Goal: Information Seeking & Learning: Find contact information

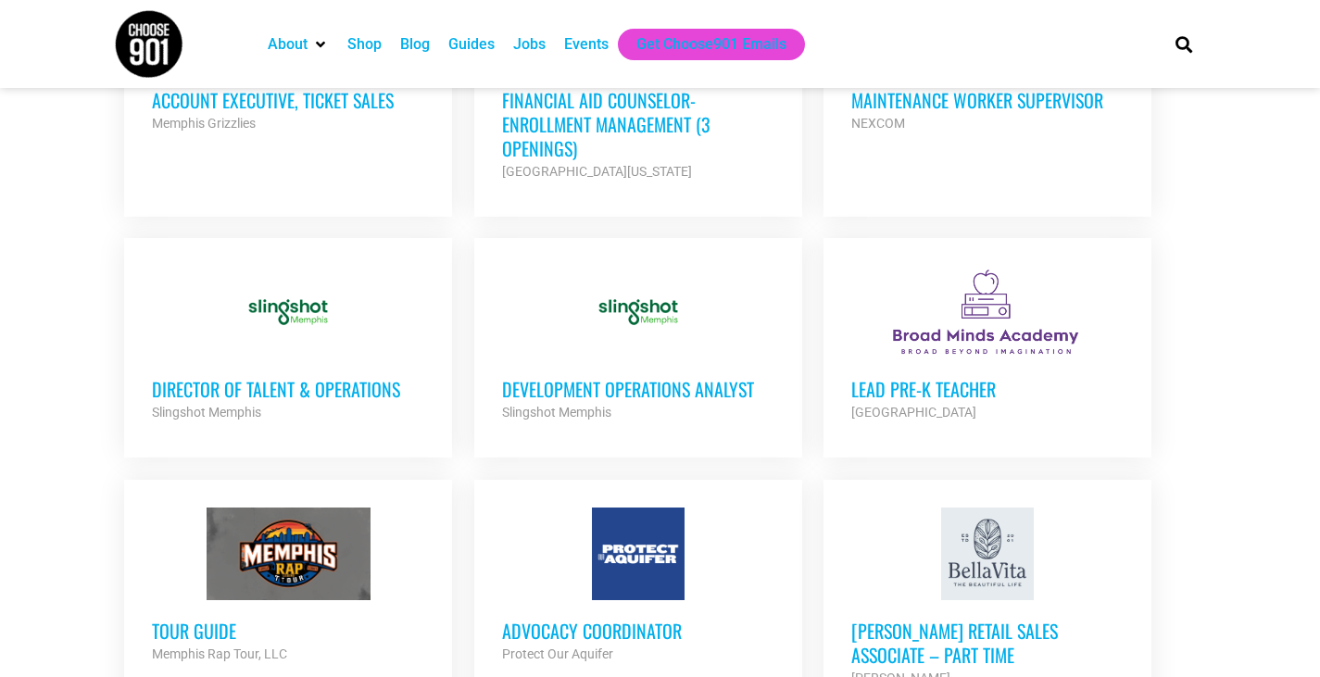
scroll to position [1205, 0]
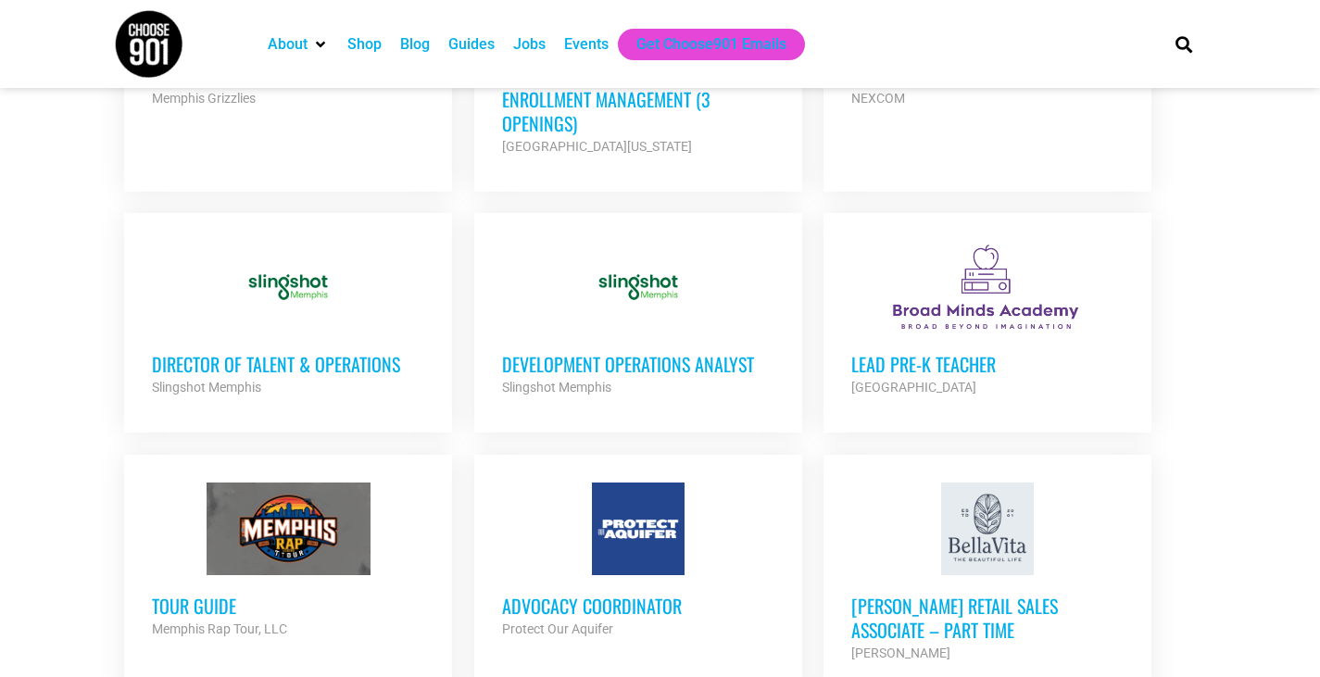
click at [723, 335] on div "Development Operations Analyst Slingshot Memphis Partner Org" at bounding box center [638, 366] width 272 height 65
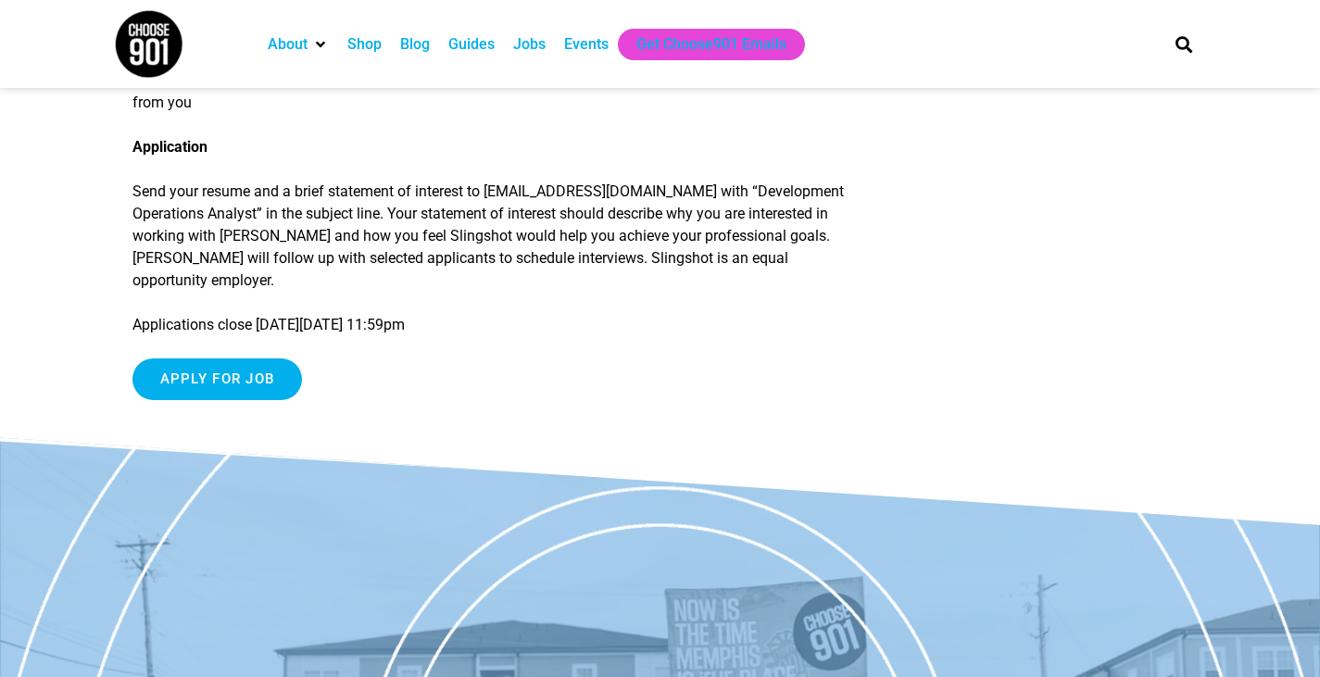
scroll to position [2039, 0]
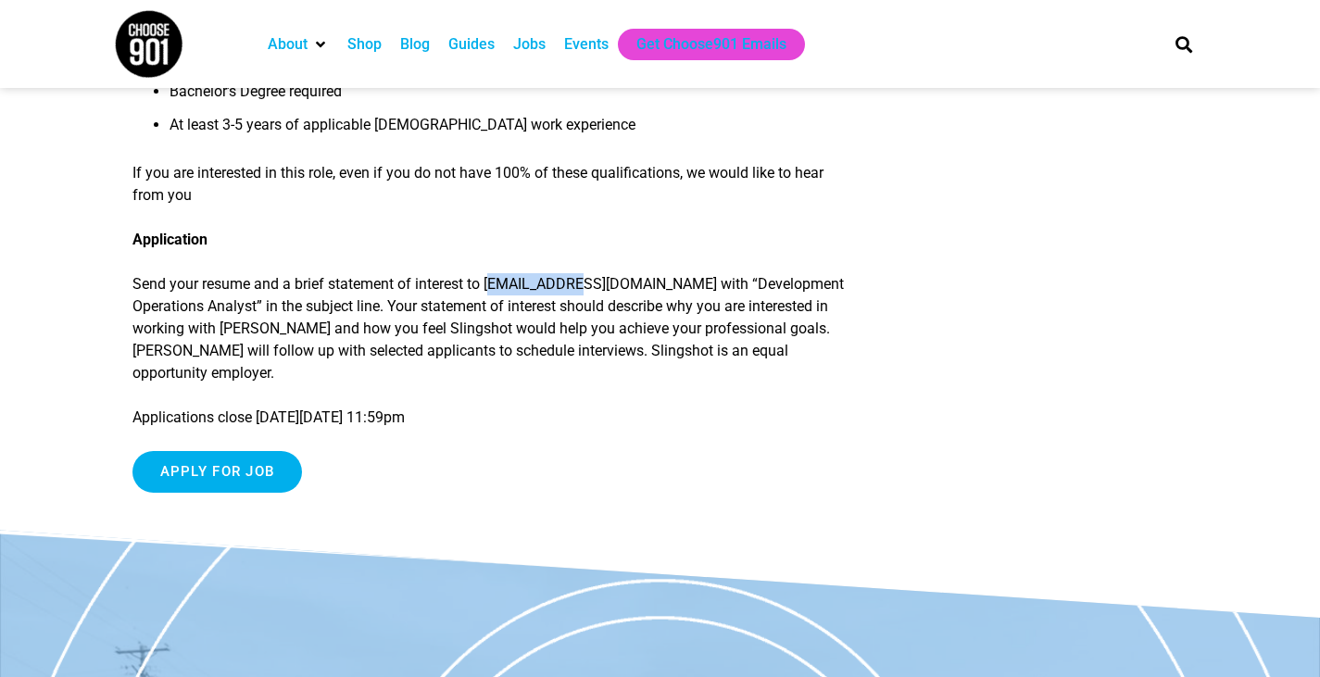
drag, startPoint x: 495, startPoint y: 261, endPoint x: 573, endPoint y: 262, distance: 77.8
click at [573, 273] on p "Send your resume and a brief statement of interest to careers@slingshotmemphis.…" at bounding box center [491, 328] width 716 height 111
drag, startPoint x: 487, startPoint y: 264, endPoint x: 692, endPoint y: 270, distance: 204.9
click at [692, 273] on p "Send your resume and a brief statement of interest to careers@slingshotmemphis.…" at bounding box center [491, 328] width 716 height 111
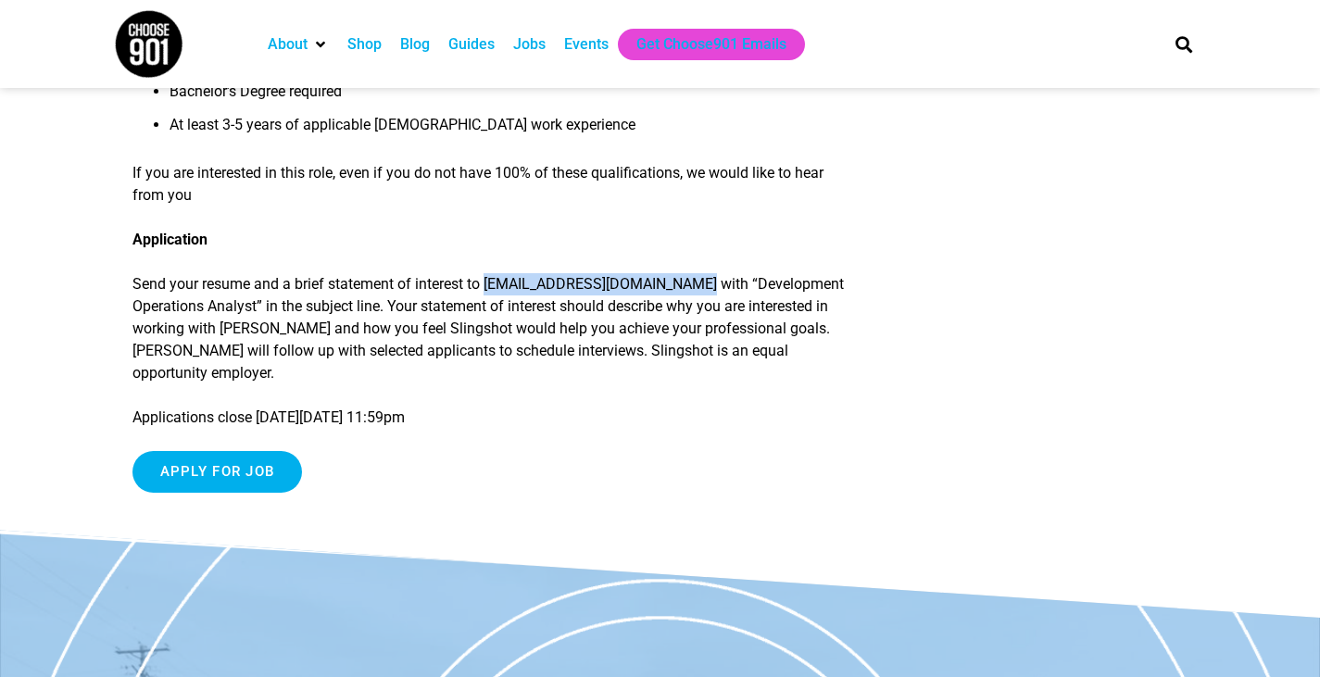
copy p "careers@slingshotmemphis.org"
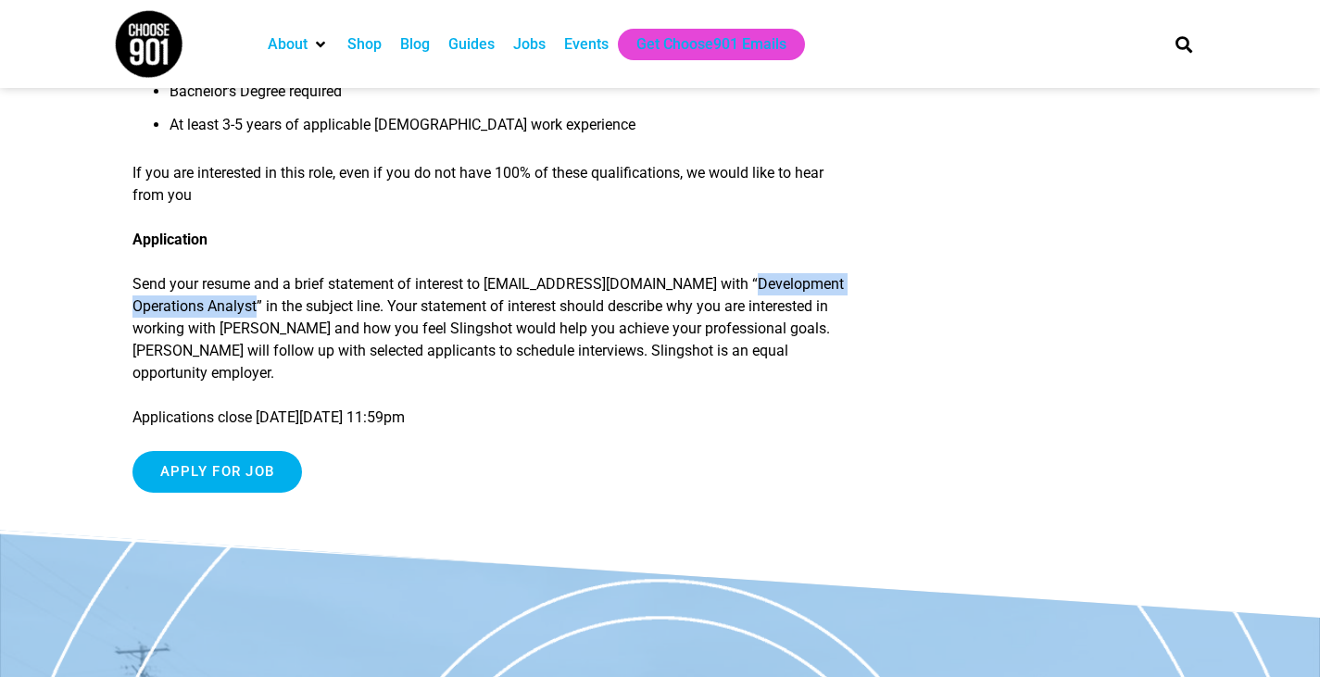
drag, startPoint x: 732, startPoint y: 261, endPoint x: 255, endPoint y: 290, distance: 478.1
click at [255, 290] on p "Send your resume and a brief statement of interest to careers@slingshotmemphis.…" at bounding box center [491, 328] width 716 height 111
copy p "Development Operations Analyst"
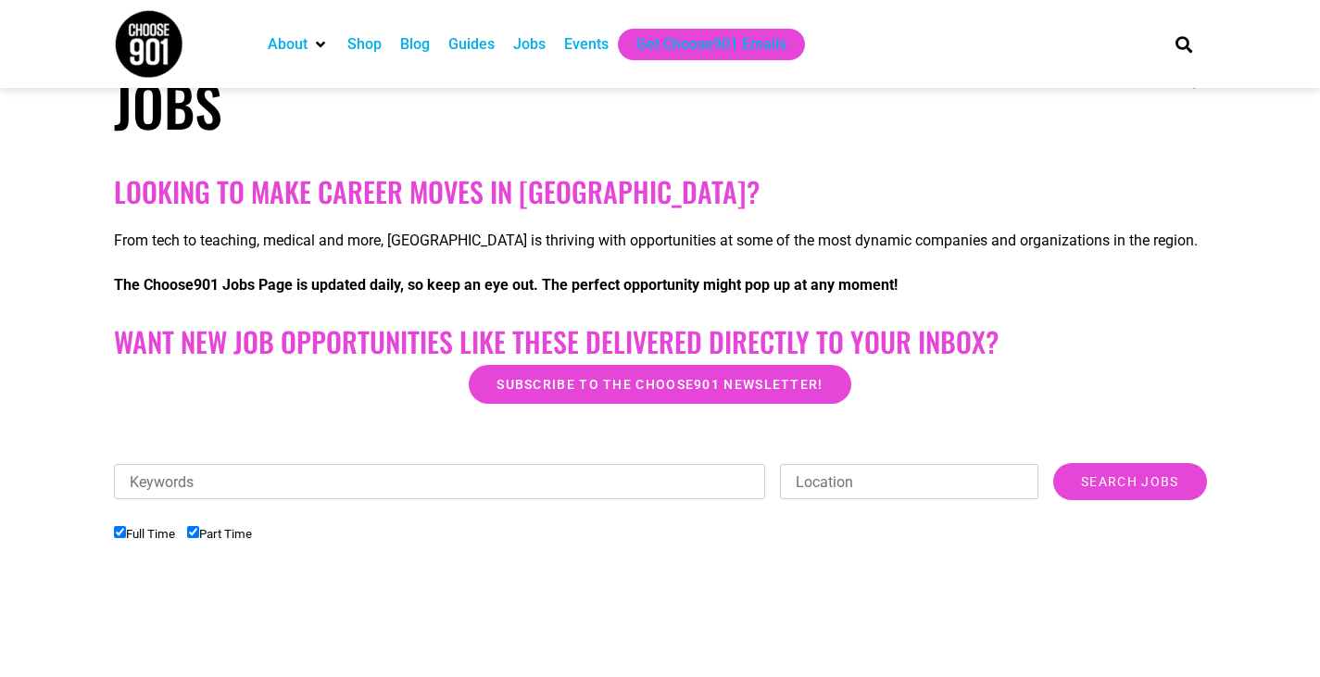
scroll to position [230, 0]
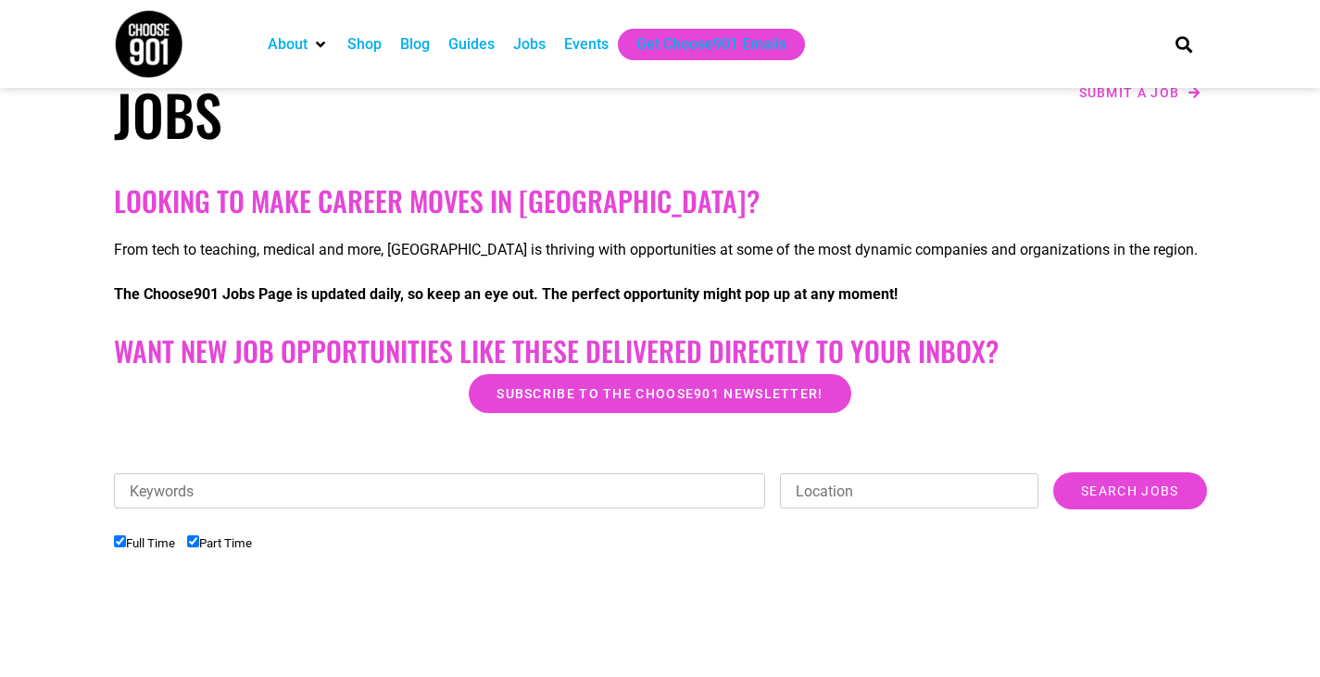
click at [528, 51] on div "Jobs" at bounding box center [529, 44] width 32 height 22
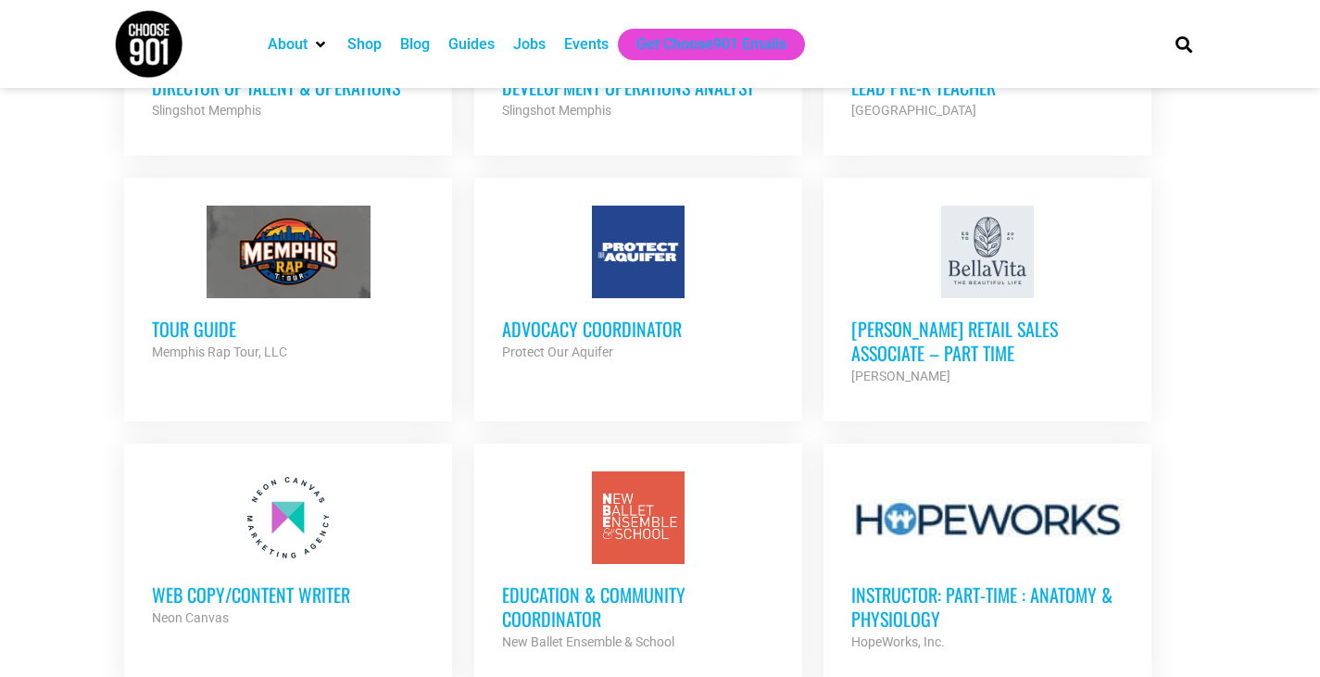
scroll to position [1483, 0]
